Goal: Obtain resource: Obtain resource

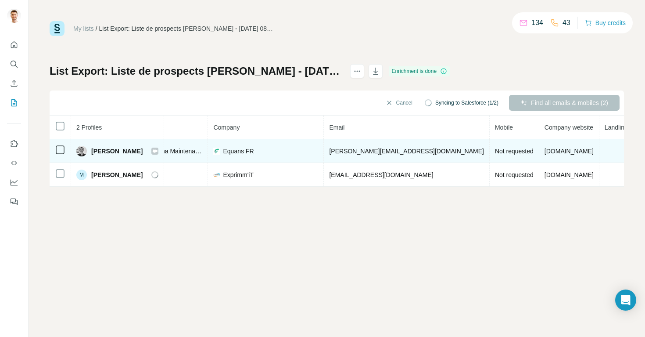
scroll to position [0, 198]
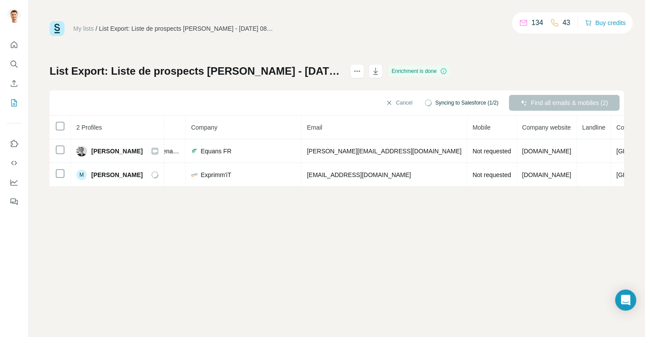
click at [574, 100] on div "Cancel Syncing to Salesforce (1/2) Find all emails & mobiles (2)" at bounding box center [337, 102] width 574 height 25
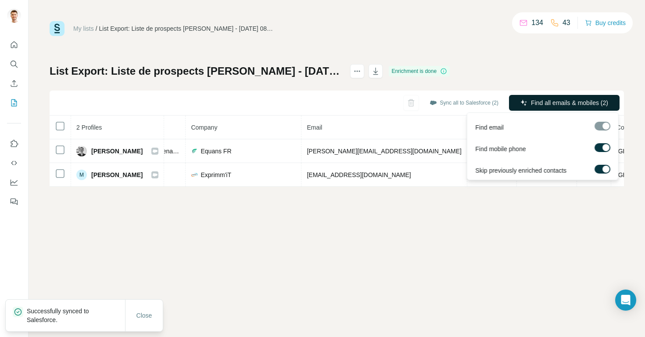
click at [538, 103] on span "Find all emails & mobiles (2)" at bounding box center [569, 102] width 77 height 9
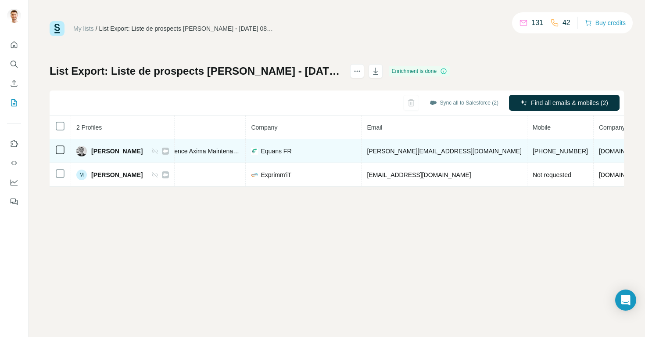
scroll to position [0, 211]
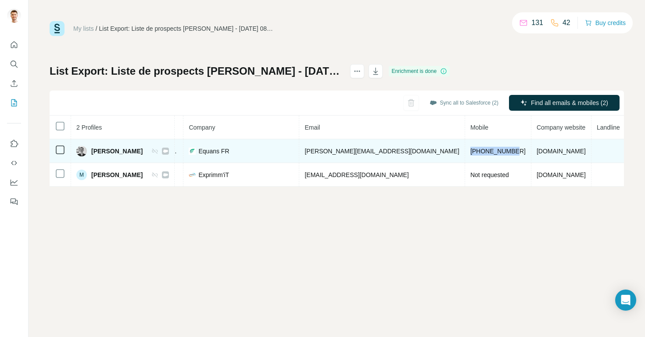
drag, startPoint x: 488, startPoint y: 150, endPoint x: 442, endPoint y: 149, distance: 45.6
click at [465, 149] on td "[PHONE_NUMBER]" at bounding box center [498, 151] width 66 height 24
copy span "[PHONE_NUMBER]"
drag, startPoint x: 409, startPoint y: 151, endPoint x: 320, endPoint y: 152, distance: 88.7
click at [320, 152] on td "[PERSON_NAME][EMAIL_ADDRESS][DOMAIN_NAME]" at bounding box center [381, 151] width 165 height 24
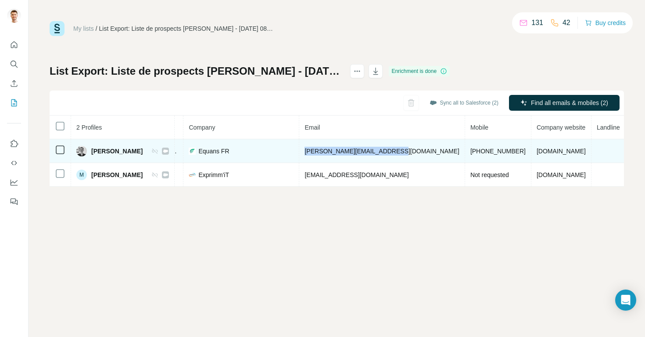
copy span "[PERSON_NAME][EMAIL_ADDRESS][DOMAIN_NAME]"
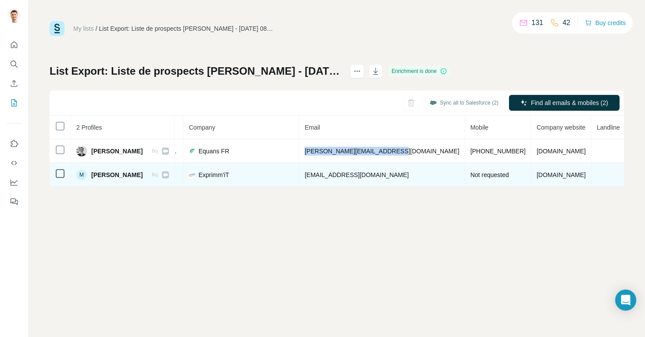
drag, startPoint x: 319, startPoint y: 174, endPoint x: 431, endPoint y: 171, distance: 112.4
click at [431, 171] on td "[EMAIL_ADDRESS][DOMAIN_NAME]" at bounding box center [381, 175] width 165 height 24
copy span "[EMAIL_ADDRESS][DOMAIN_NAME]"
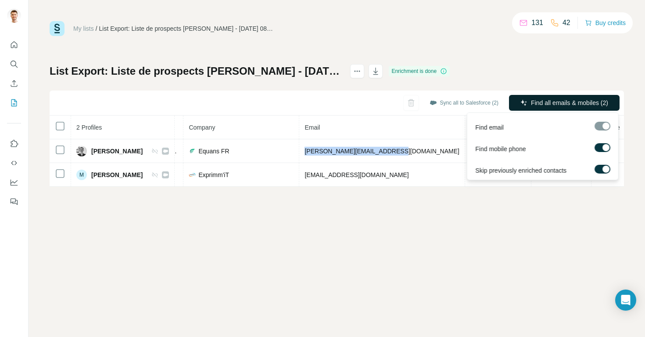
click at [589, 105] on span "Find all emails & mobiles (2)" at bounding box center [569, 102] width 77 height 9
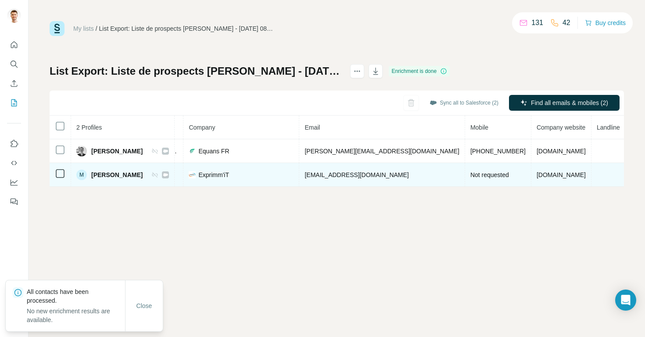
click at [229, 178] on span "Exprimm'iT" at bounding box center [213, 174] width 31 height 9
